Goal: Task Accomplishment & Management: Manage account settings

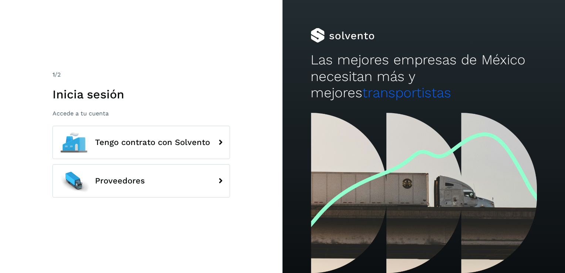
click at [166, 217] on div "1 /2 Inicia sesión Accede a tu cuenta Tengo contrato con Solvento Proveedores" at bounding box center [141, 136] width 282 height 273
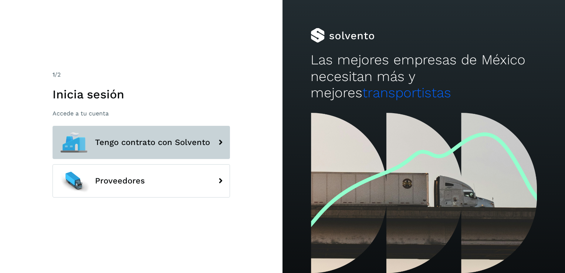
click at [172, 151] on button "Tengo contrato con Solvento" at bounding box center [140, 142] width 177 height 33
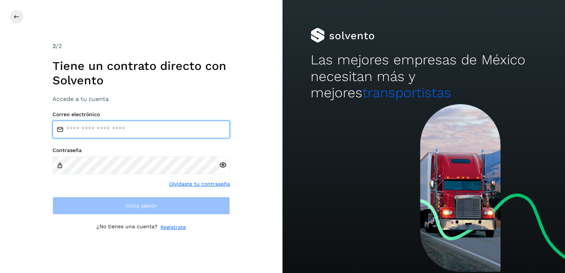
type input "**********"
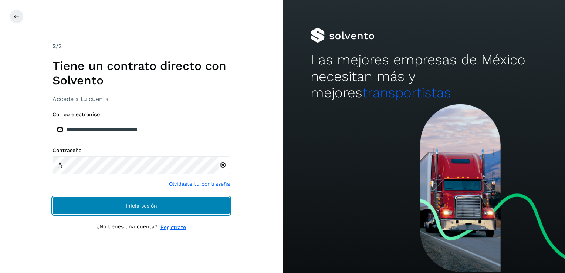
click at [167, 202] on button "Inicia sesión" at bounding box center [140, 206] width 177 height 18
click at [133, 209] on button "Inicia sesión" at bounding box center [140, 206] width 177 height 18
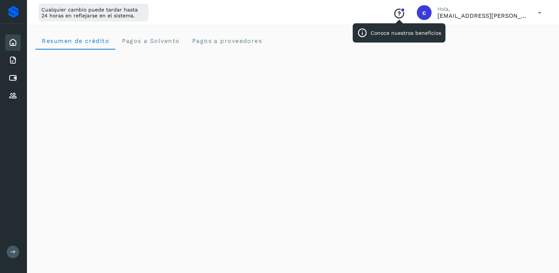
click at [403, 13] on icon "Conoce nuestros beneficios" at bounding box center [399, 14] width 12 height 12
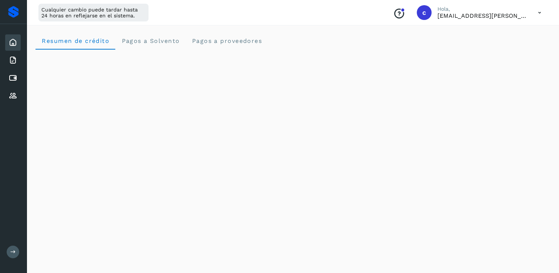
click at [400, 18] on icon "Conoce nuestros beneficios" at bounding box center [399, 14] width 12 height 12
